Goal: Task Accomplishment & Management: Use online tool/utility

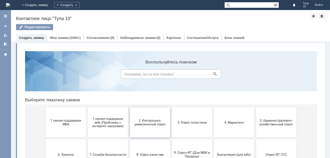
click at [154, 115] on button "2. Контрольно-ревизионный отдел" at bounding box center [150, 122] width 40 height 30
click at [187, 117] on button "3. Отдел логистики" at bounding box center [192, 122] width 40 height 30
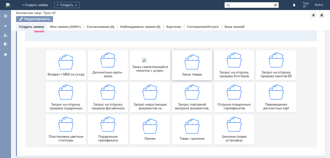
scroll to position [47, 0]
click at [224, 72] on span "Запрос на отгрузку, продажу блоттеров" at bounding box center [233, 74] width 37 height 8
click at [246, 69] on div "Запрос на отгрузку, продажу блоттеров" at bounding box center [233, 65] width 37 height 26
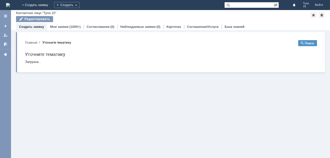
scroll to position [0, 0]
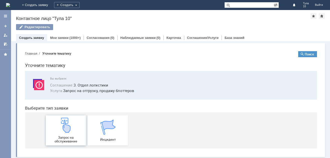
click at [64, 122] on img at bounding box center [65, 124] width 15 height 15
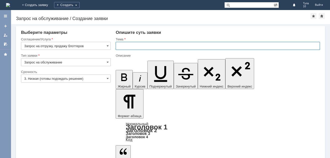
click at [139, 45] on input "text" at bounding box center [218, 46] width 204 height 8
type input "МБК Тула 10 блоттеры"
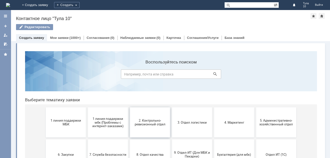
click at [157, 126] on button "2. Контрольно-ревизионный отдел" at bounding box center [150, 122] width 40 height 30
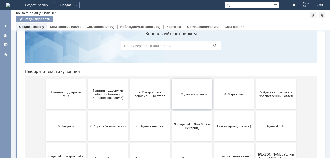
scroll to position [25, 0]
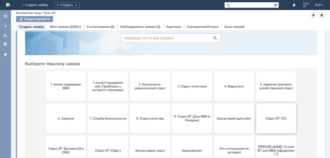
click at [285, 126] on button "Отдел ИТ (1С)" at bounding box center [276, 118] width 40 height 30
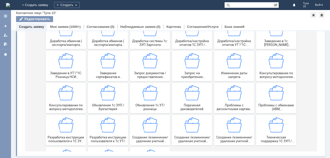
scroll to position [78, 0]
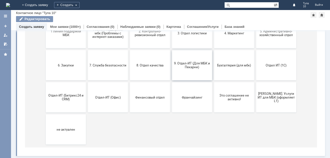
click at [199, 64] on span "9. Отдел-ИТ (Для МБК и Пекарни)" at bounding box center [191, 65] width 37 height 8
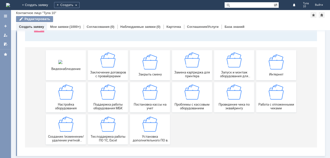
scroll to position [47, 0]
click at [195, 68] on div "Замена картриджа для принтера" at bounding box center [191, 65] width 37 height 26
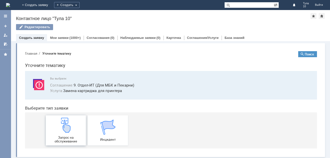
click at [69, 131] on img at bounding box center [65, 124] width 15 height 15
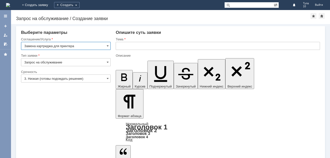
click at [149, 44] on input "text" at bounding box center [218, 46] width 204 height 8
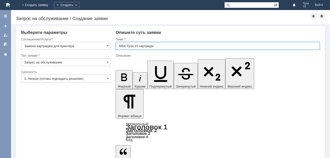
type input "МБК Тула 10 картридж"
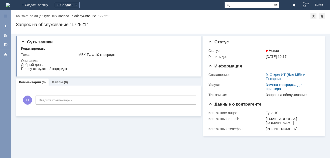
click at [10, 3] on img at bounding box center [8, 5] width 4 height 4
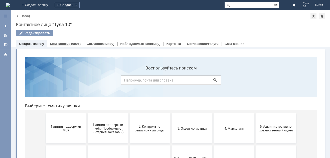
click at [74, 42] on div "(1000+)" at bounding box center [74, 44] width 11 height 4
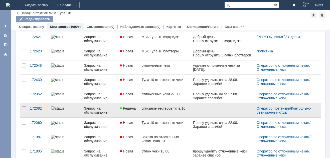
click at [201, 110] on link at bounding box center [223, 110] width 64 height 14
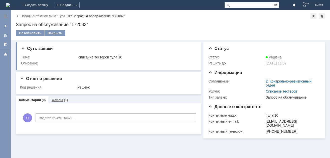
click at [63, 97] on div "Файлы (1)" at bounding box center [60, 99] width 22 height 7
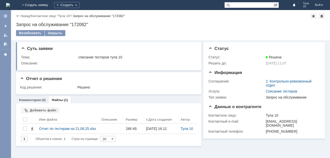
click at [10, 7] on img at bounding box center [8, 5] width 4 height 4
